Goal: Entertainment & Leisure: Consume media (video, audio)

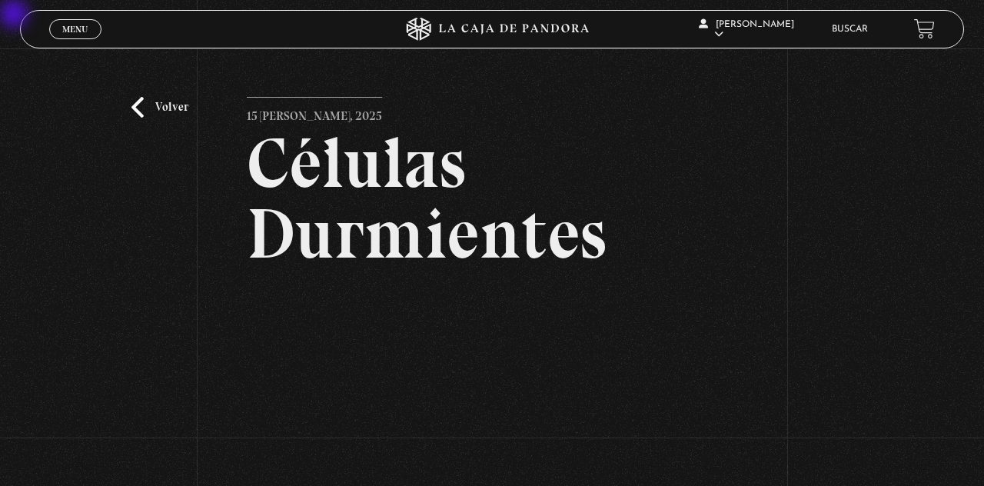
click at [549, 28] on icon at bounding box center [491, 29] width 295 height 23
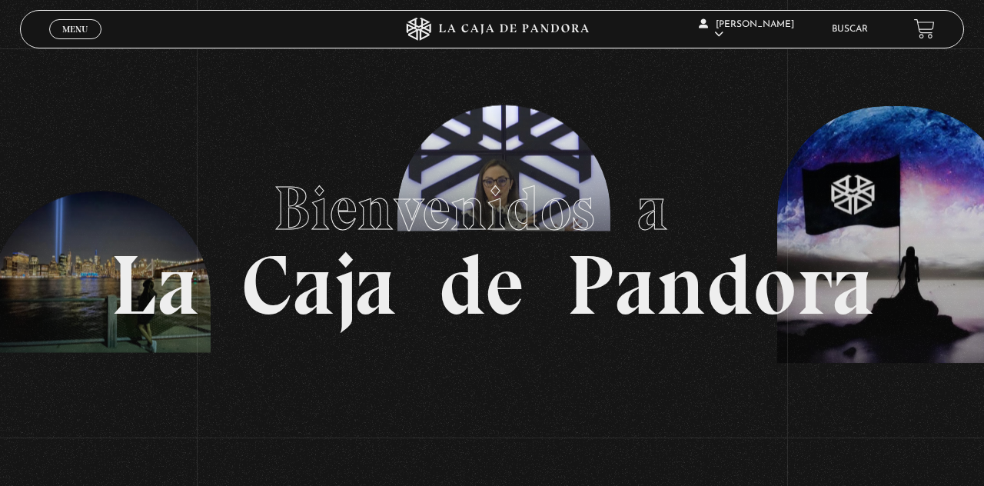
click at [74, 31] on span "Menu" at bounding box center [74, 29] width 25 height 9
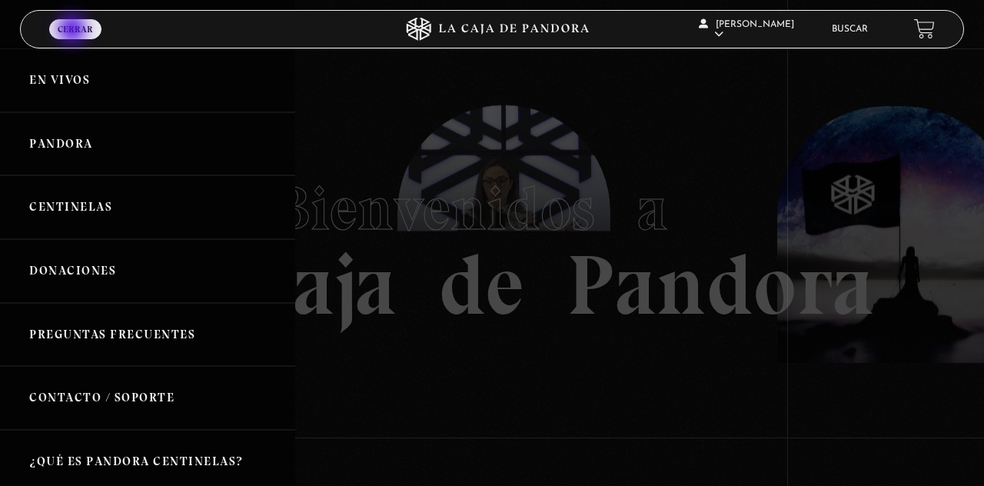
click at [106, 148] on link "Pandora" at bounding box center [147, 144] width 295 height 64
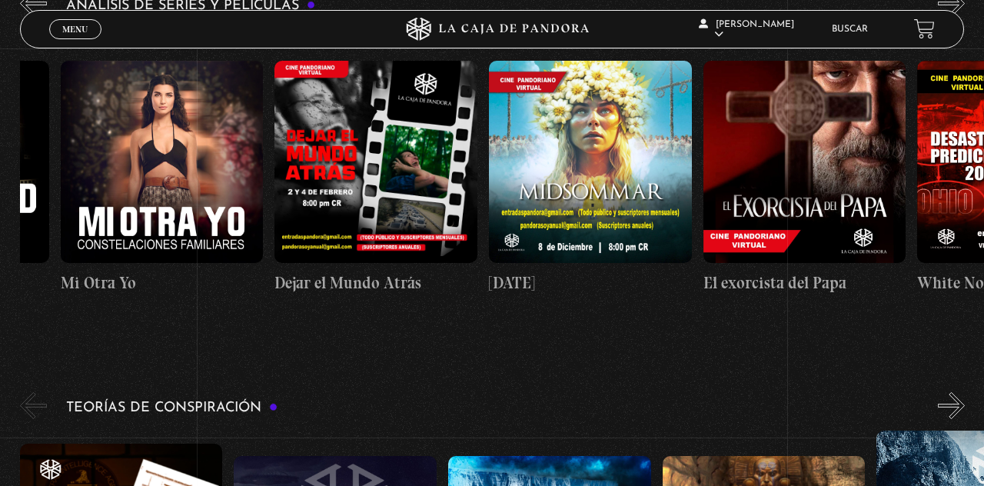
scroll to position [0, 642]
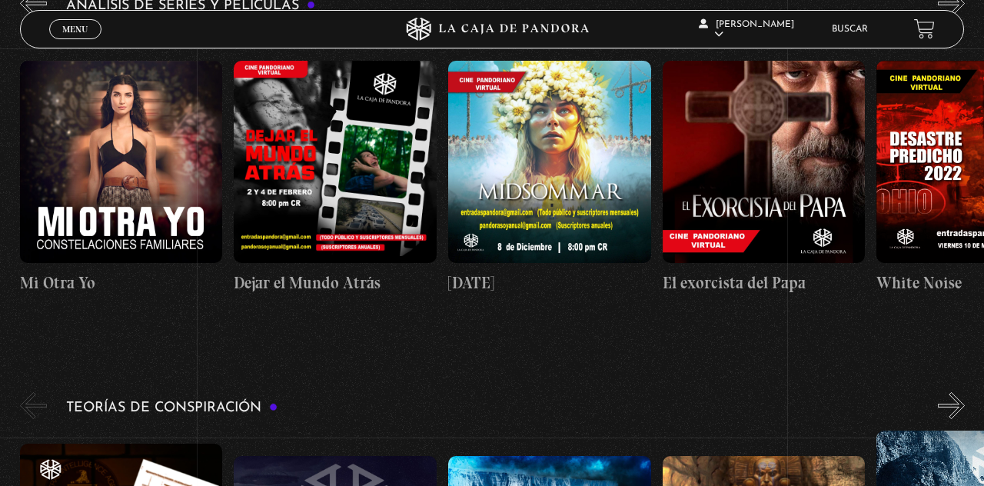
click at [365, 175] on figure at bounding box center [335, 162] width 203 height 203
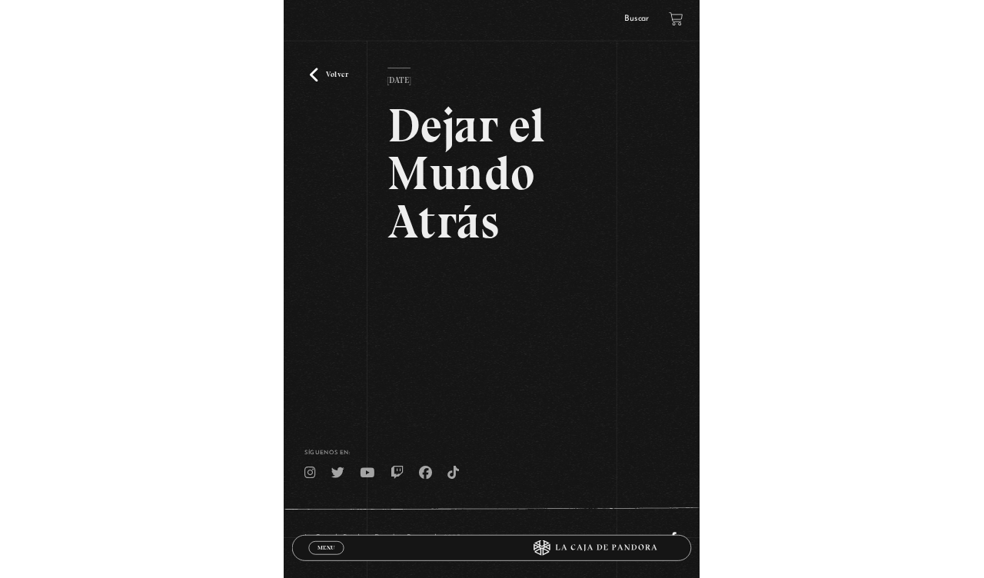
scroll to position [28, 0]
